Goal: Task Accomplishment & Management: Manage account settings

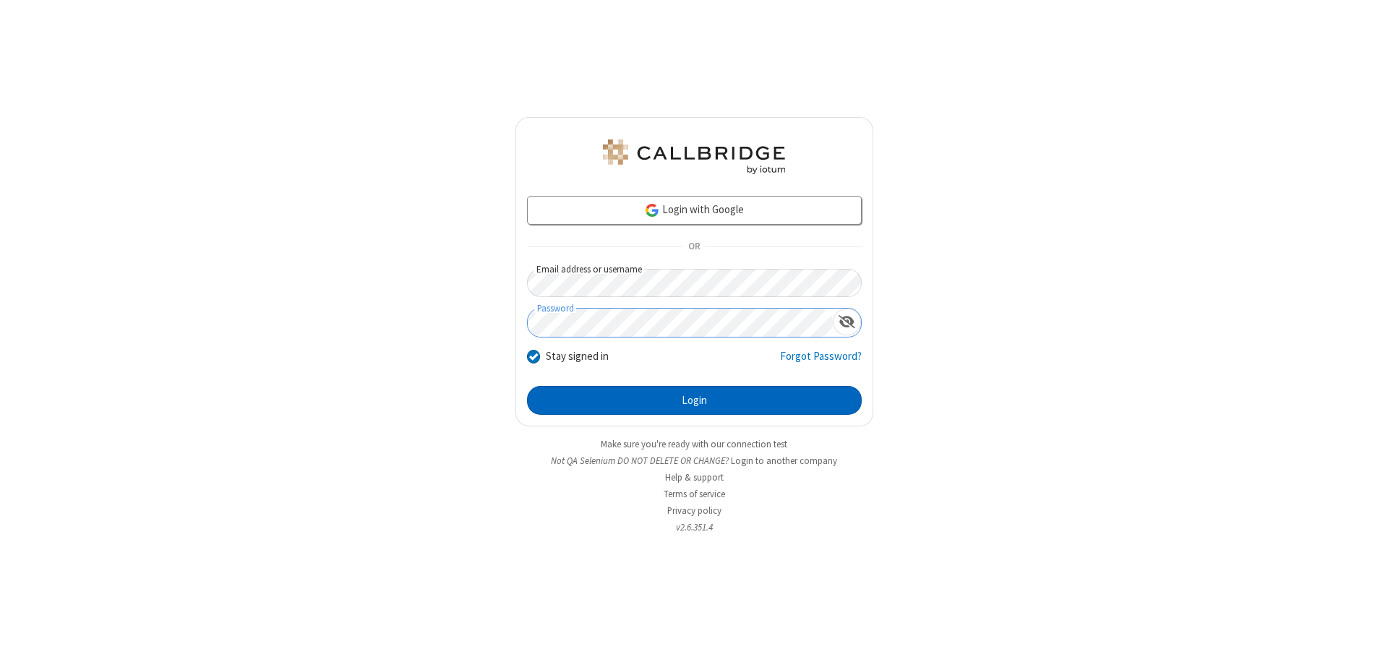
click at [694, 401] on button "Login" at bounding box center [694, 400] width 335 height 29
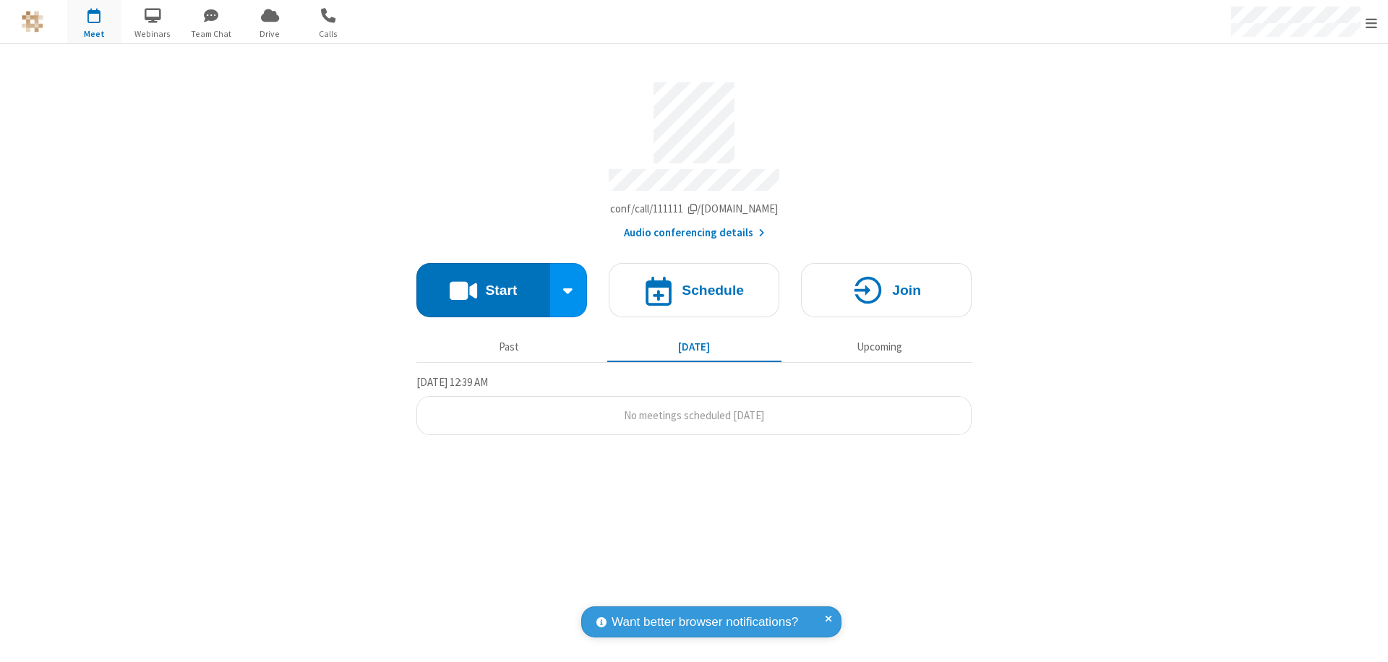
click at [1372, 22] on span "Open menu" at bounding box center [1372, 23] width 12 height 14
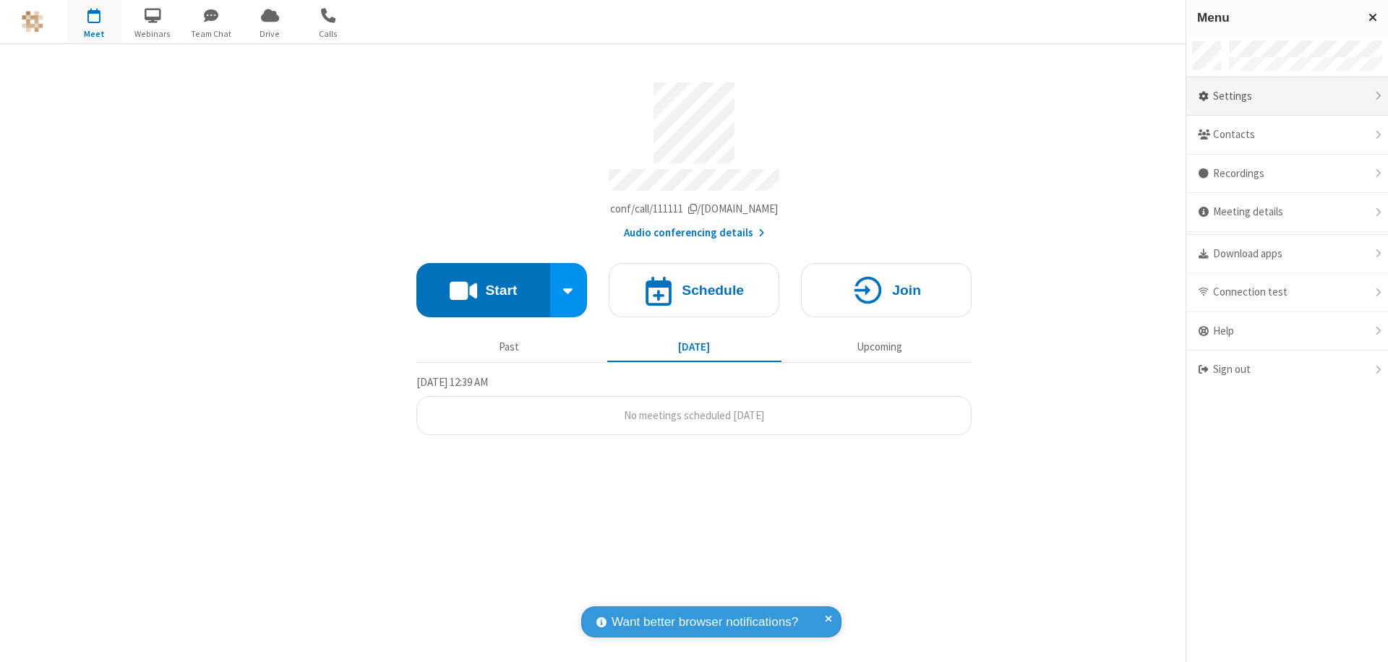
click at [1287, 96] on div "Settings" at bounding box center [1288, 96] width 202 height 39
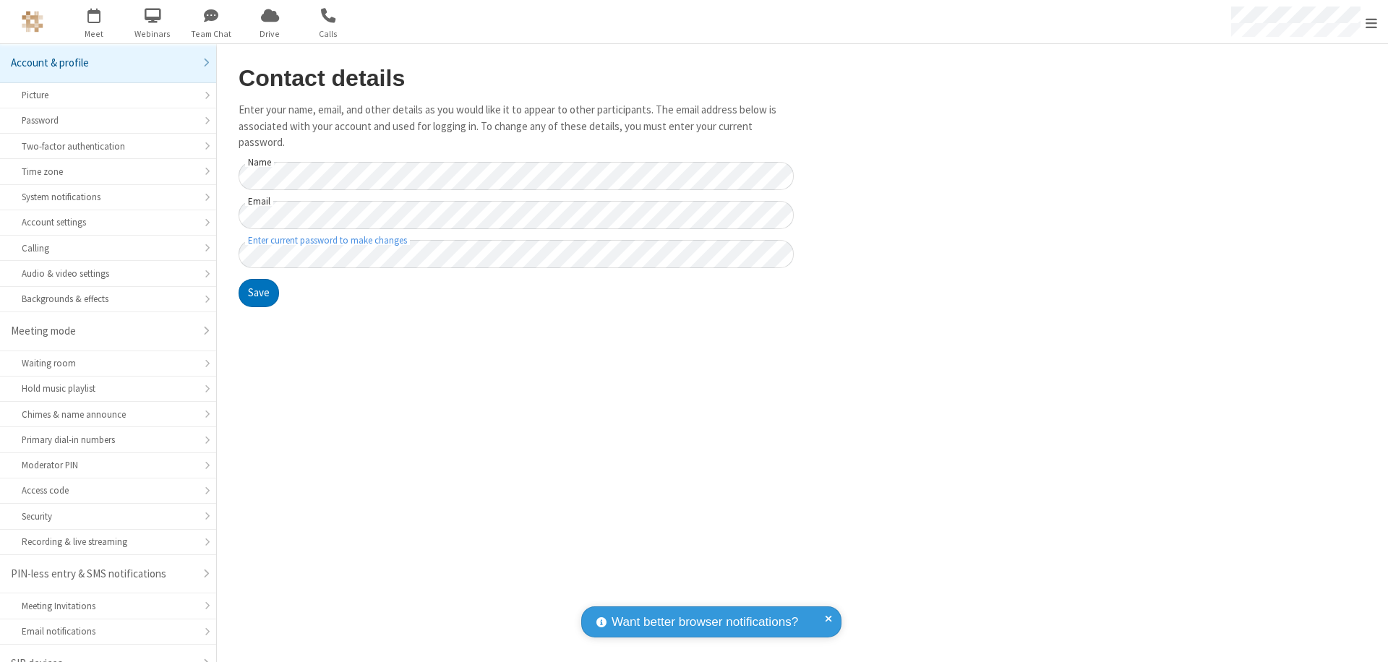
scroll to position [20, 0]
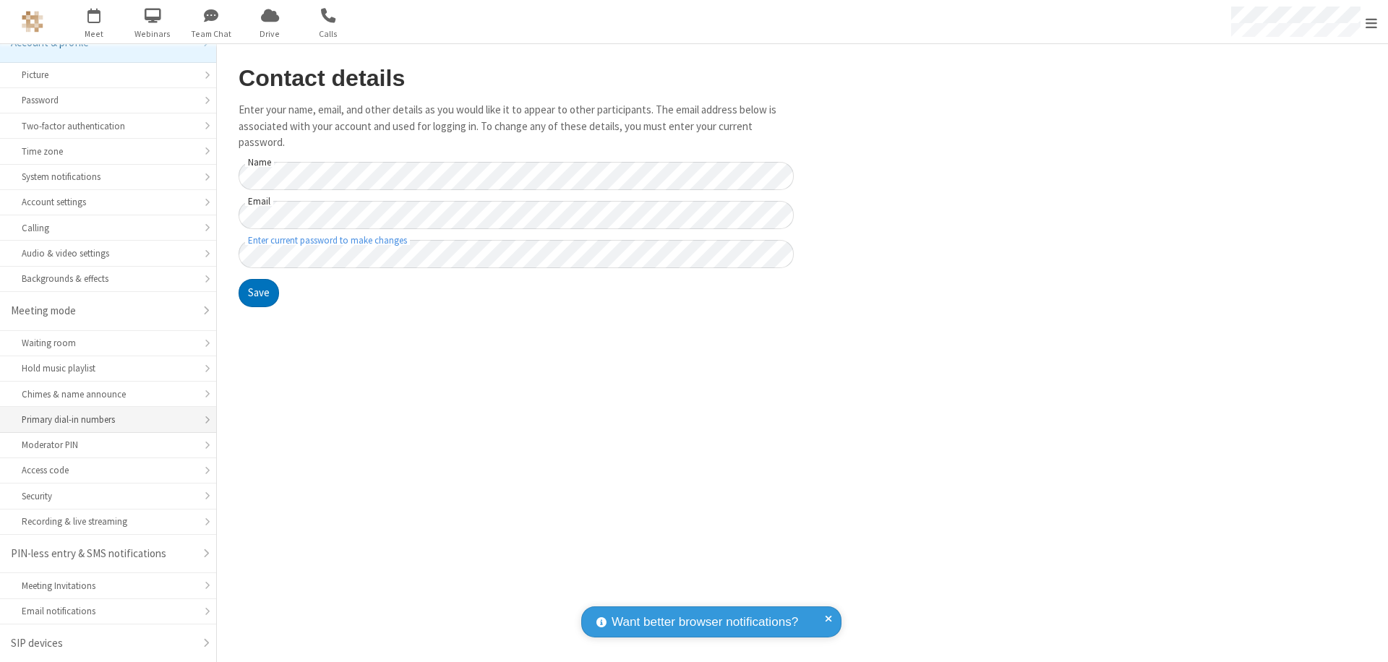
click at [103, 420] on div "Primary dial-in numbers" at bounding box center [108, 420] width 173 height 14
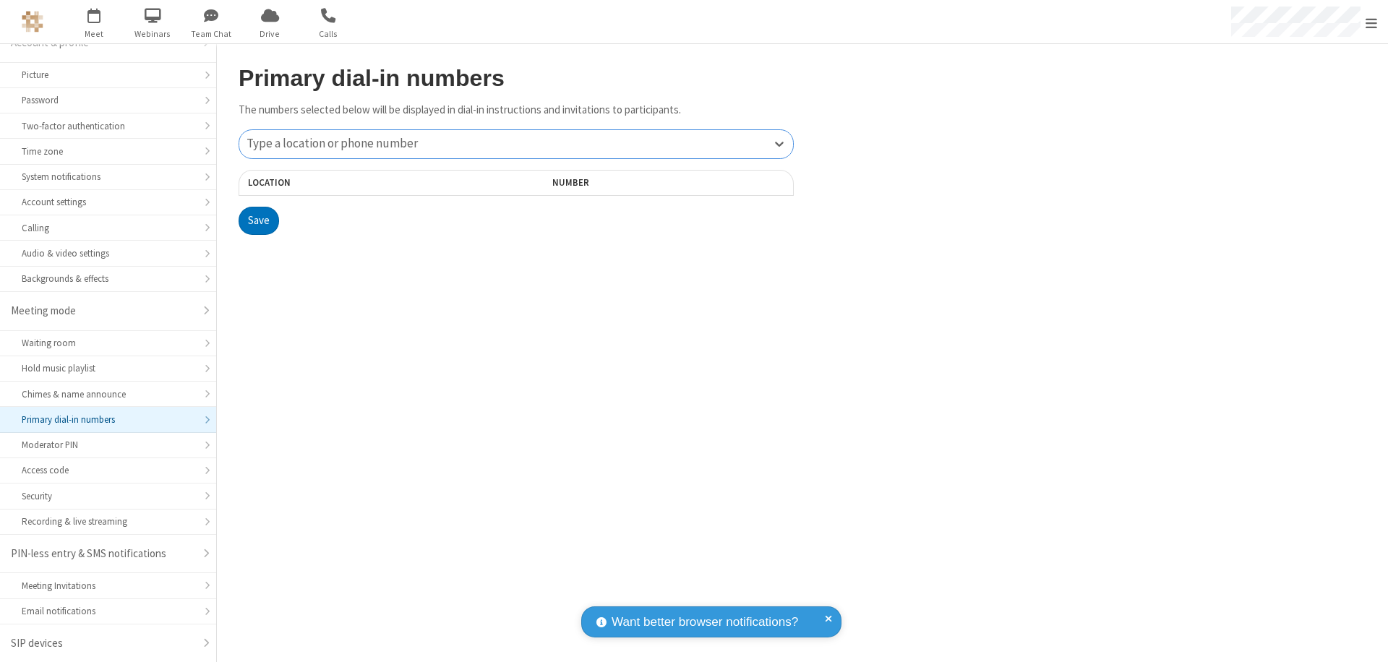
click at [516, 144] on div "Type a location or phone number" at bounding box center [516, 144] width 554 height 28
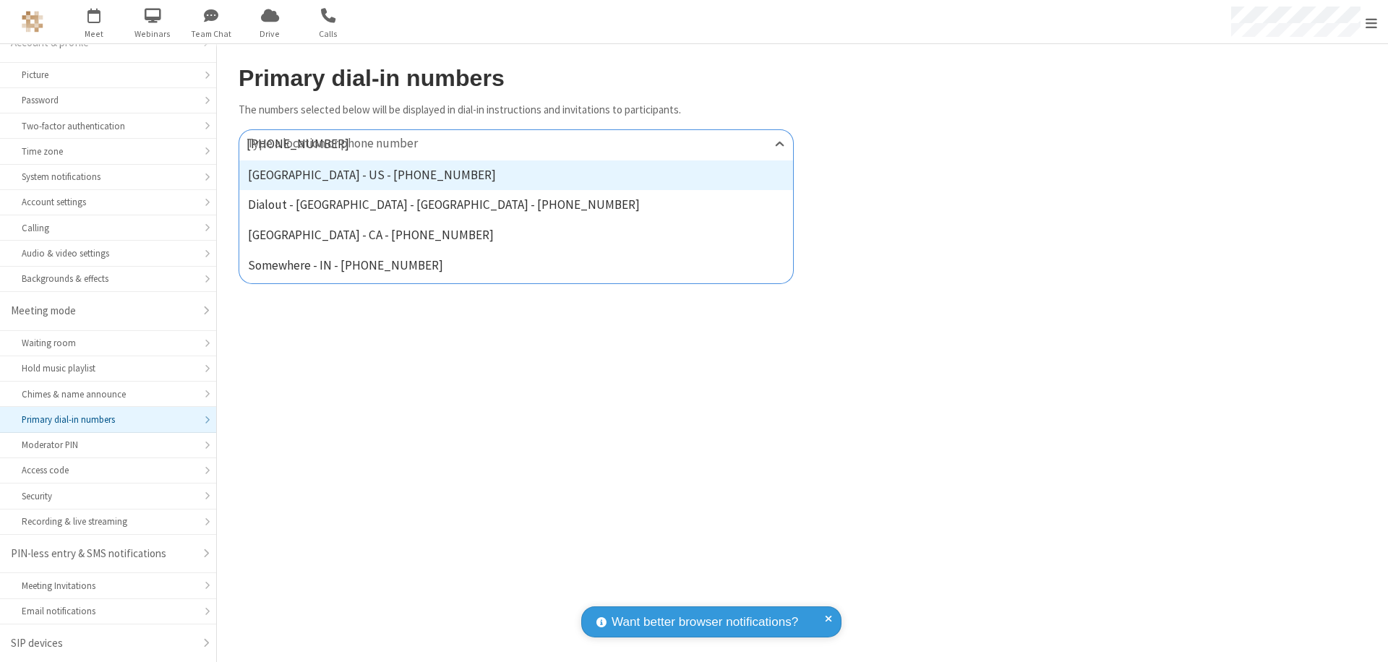
type input "[PHONE_NUMBER]"
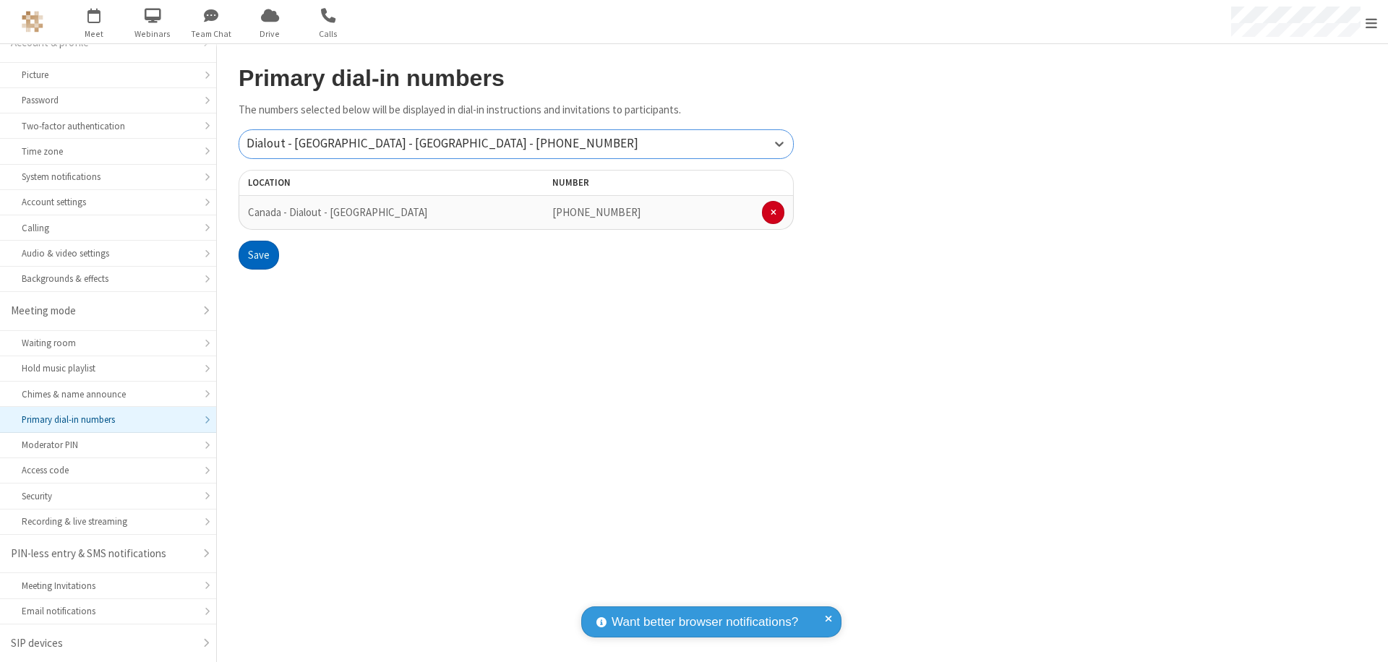
click at [258, 255] on button "Save" at bounding box center [259, 255] width 40 height 29
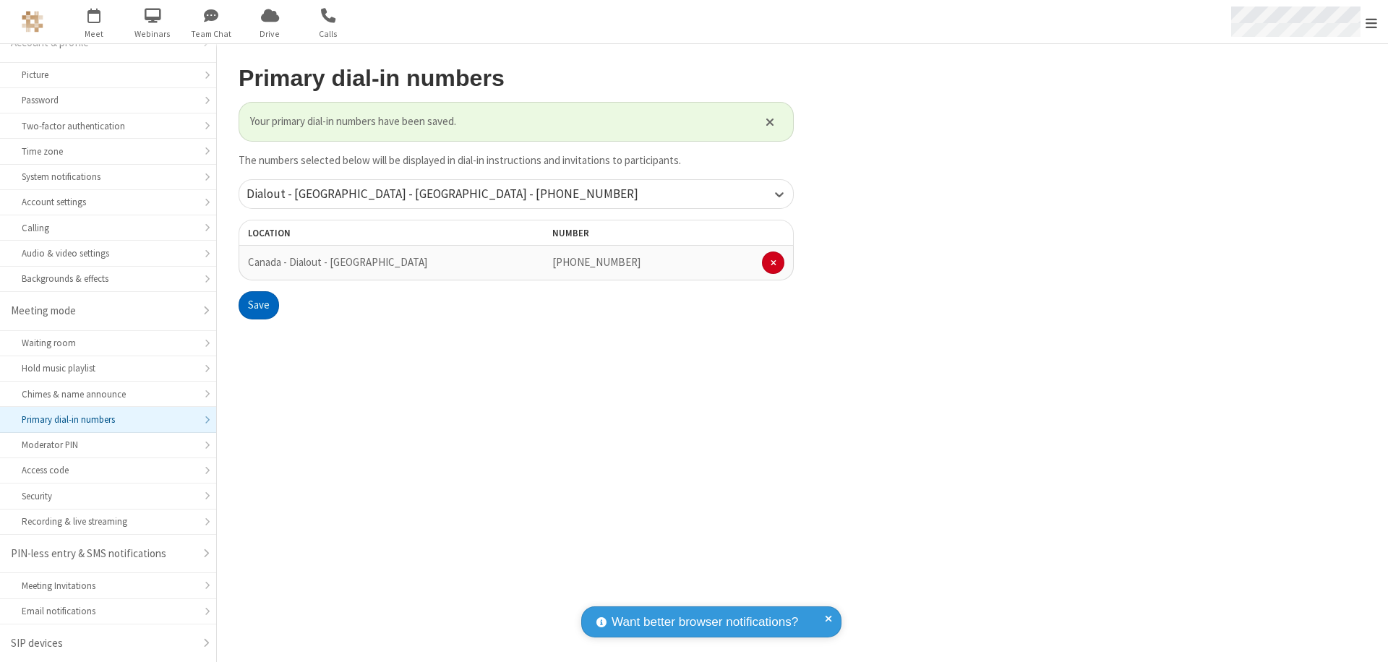
click at [1372, 22] on span "Open menu" at bounding box center [1372, 23] width 12 height 14
click at [94, 22] on span "button" at bounding box center [94, 15] width 54 height 25
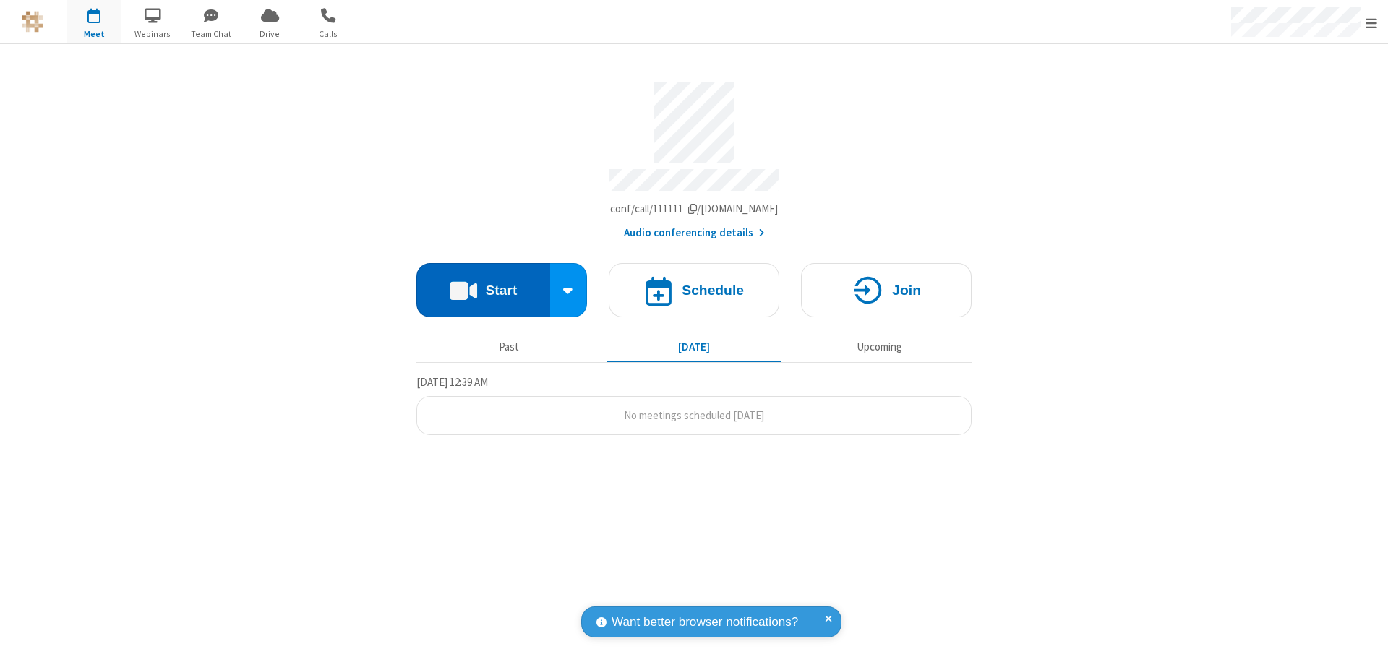
click at [483, 283] on button "Start" at bounding box center [484, 290] width 134 height 54
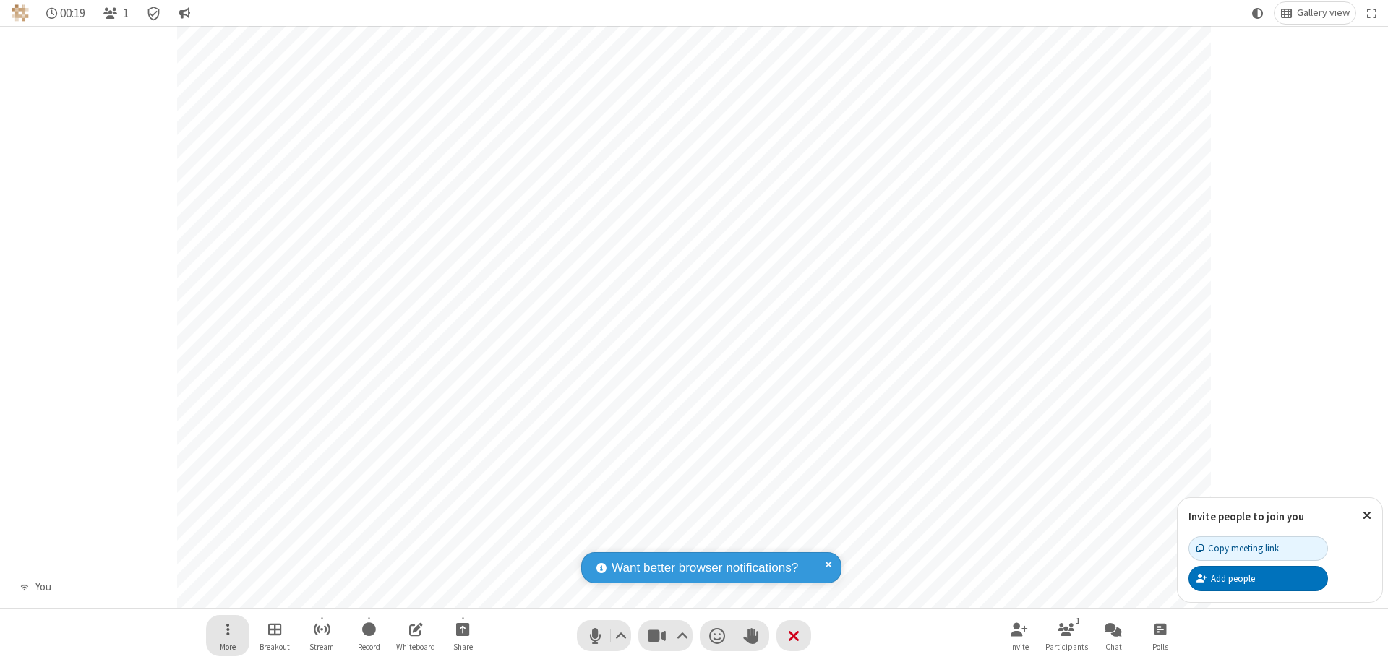
click at [227, 629] on span "Open menu" at bounding box center [228, 629] width 4 height 18
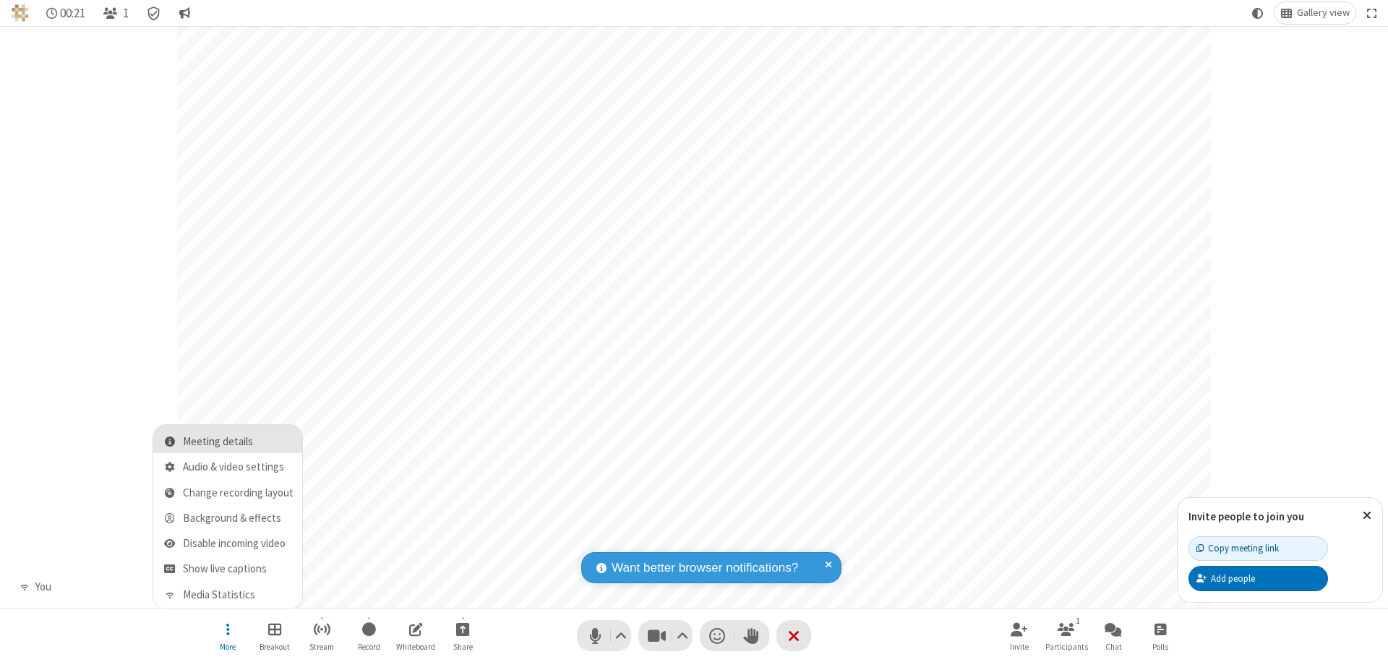
click at [238, 442] on span "Meeting details" at bounding box center [238, 442] width 111 height 12
